Goal: Task Accomplishment & Management: Use online tool/utility

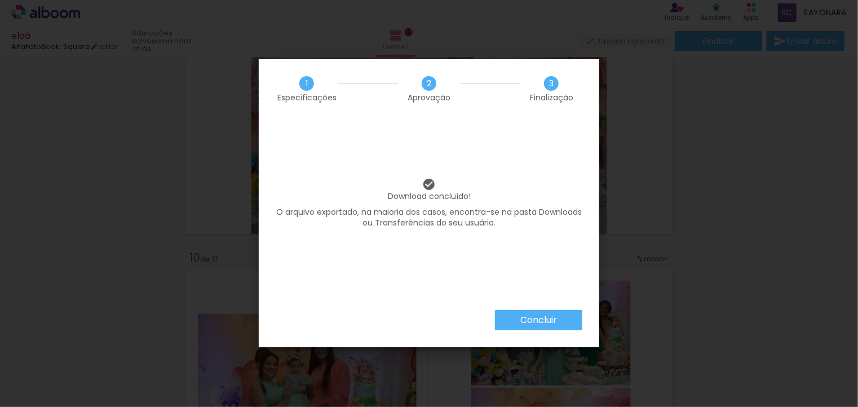
scroll to position [0, 4477]
click at [0, 0] on slot "Concluir" at bounding box center [0, 0] width 0 height 0
